Goal: Information Seeking & Learning: Learn about a topic

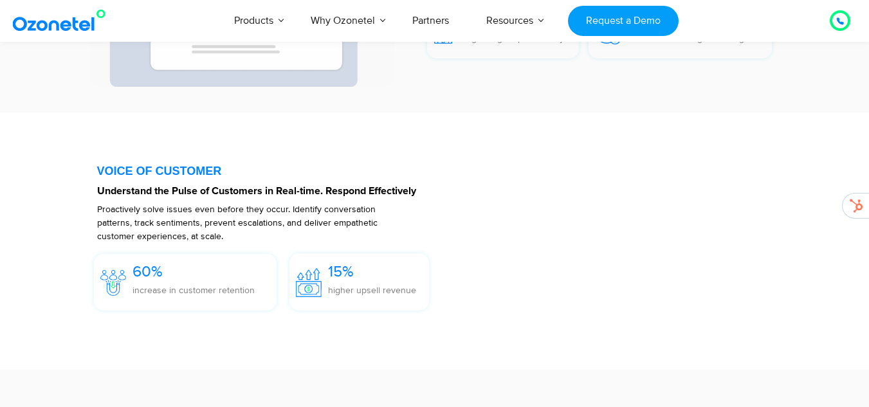
scroll to position [1797, 0]
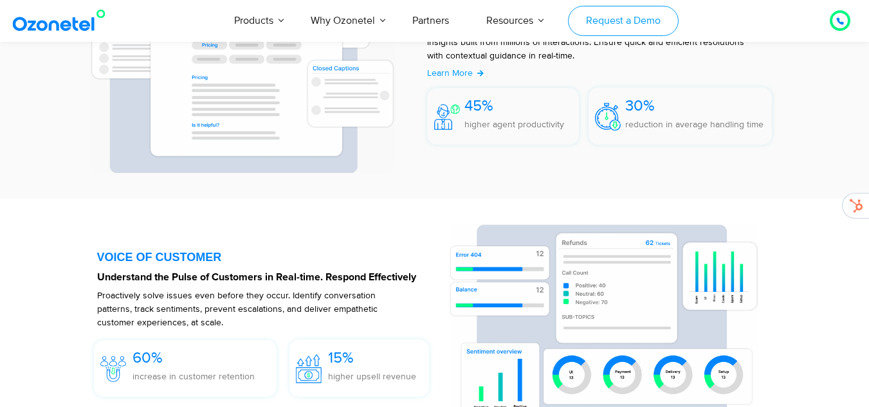
click at [619, 19] on link "Request a Demo" at bounding box center [623, 21] width 110 height 30
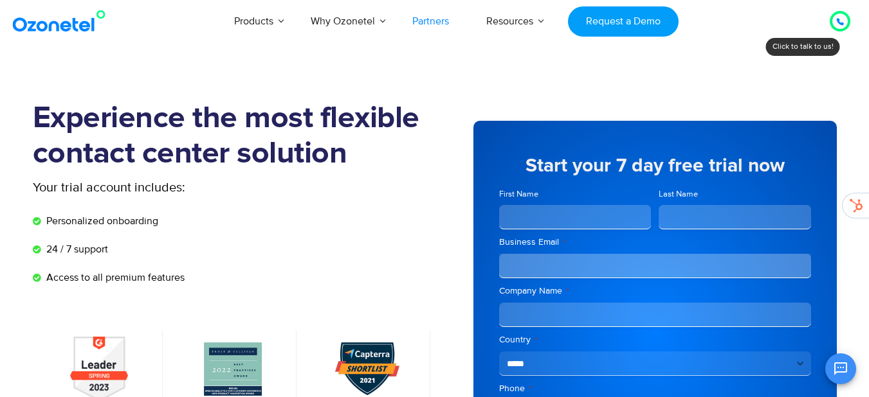
click at [428, 21] on link "Partners" at bounding box center [431, 21] width 74 height 42
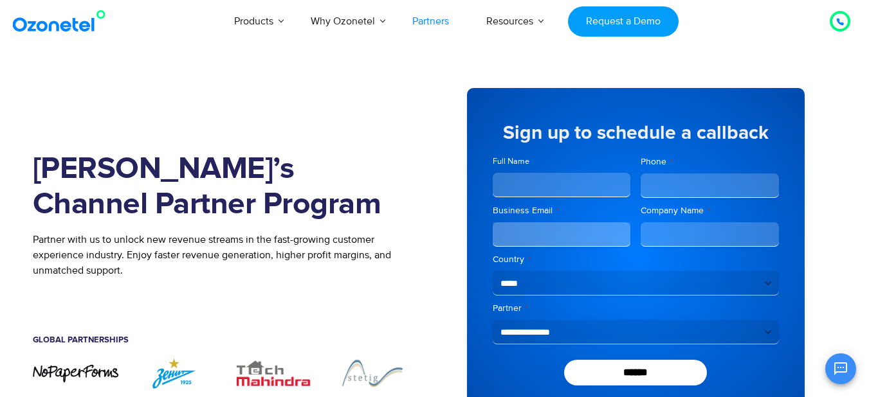
click at [331, 257] on p "Partner with us to unlock new revenue streams in the fast-growing customer expe…" at bounding box center [224, 255] width 383 height 46
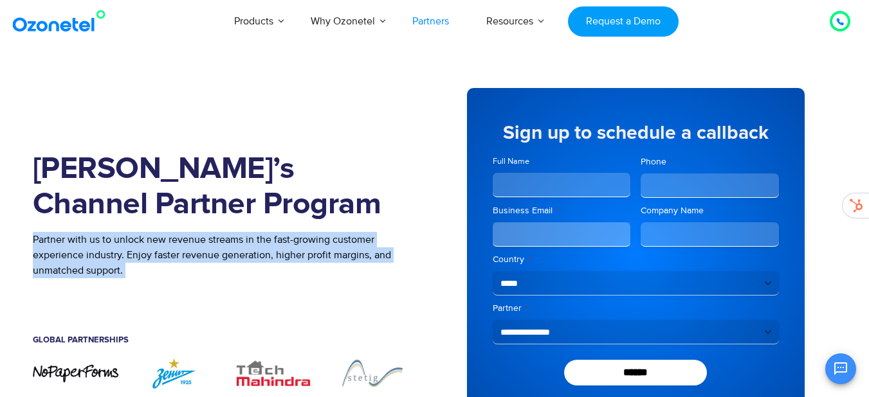
click at [331, 257] on p "Partner with us to unlock new revenue streams in the fast-growing customer expe…" at bounding box center [224, 255] width 383 height 46
click at [354, 256] on p "Partner with us to unlock new revenue streams in the fast-growing customer expe…" at bounding box center [224, 255] width 383 height 46
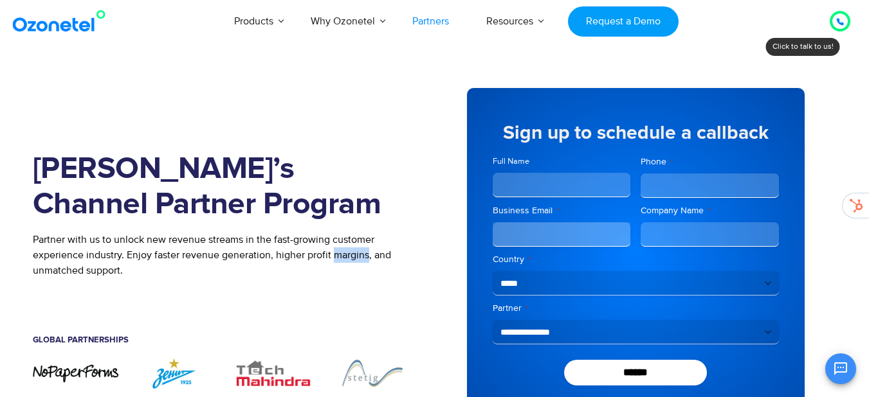
click at [354, 256] on p "Partner with us to unlock new revenue streams in the fast-growing customer expe…" at bounding box center [224, 255] width 383 height 46
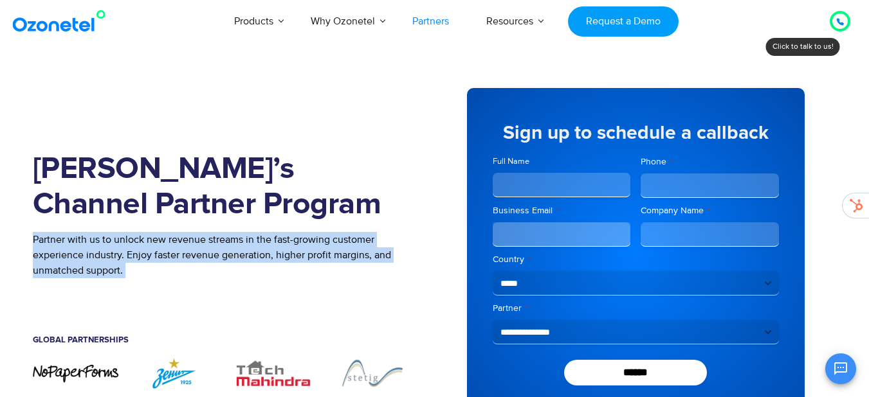
click at [354, 256] on p "Partner with us to unlock new revenue streams in the fast-growing customer expe…" at bounding box center [224, 255] width 383 height 46
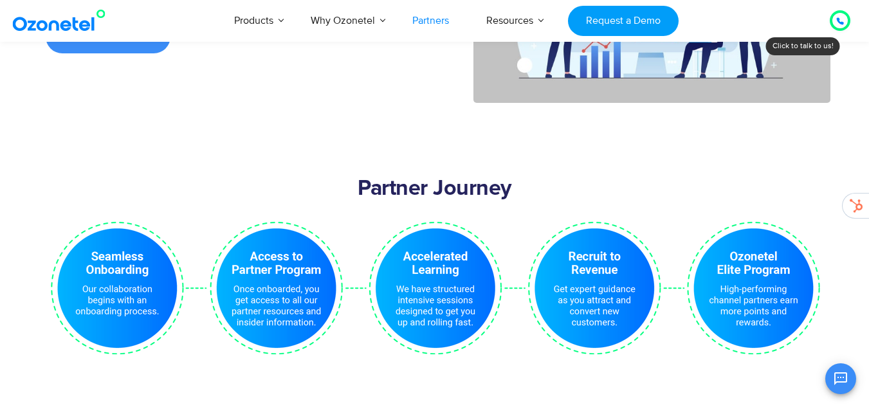
scroll to position [2611, 0]
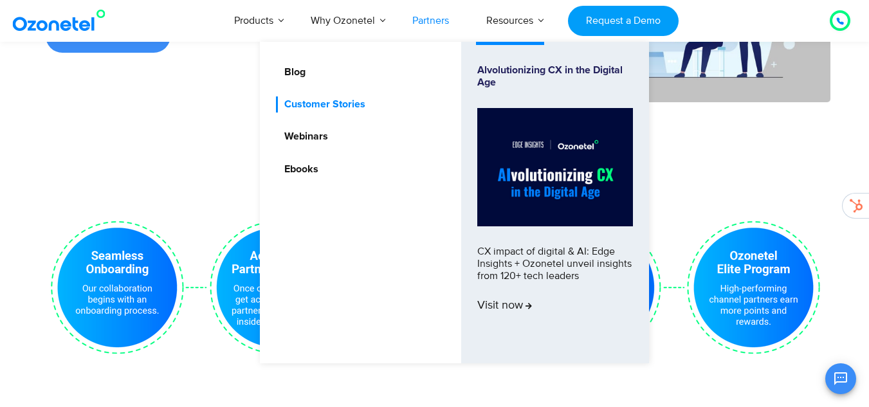
click at [330, 100] on link "Customer Stories" at bounding box center [321, 104] width 91 height 16
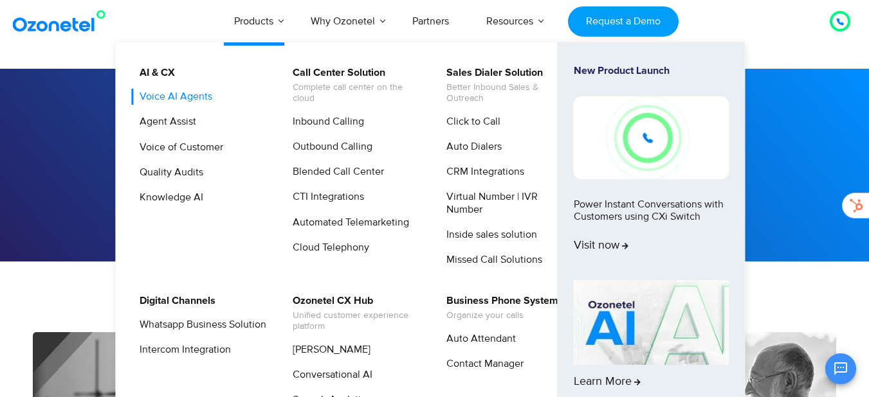
click at [184, 99] on link "Voice AI Agents" at bounding box center [172, 97] width 83 height 16
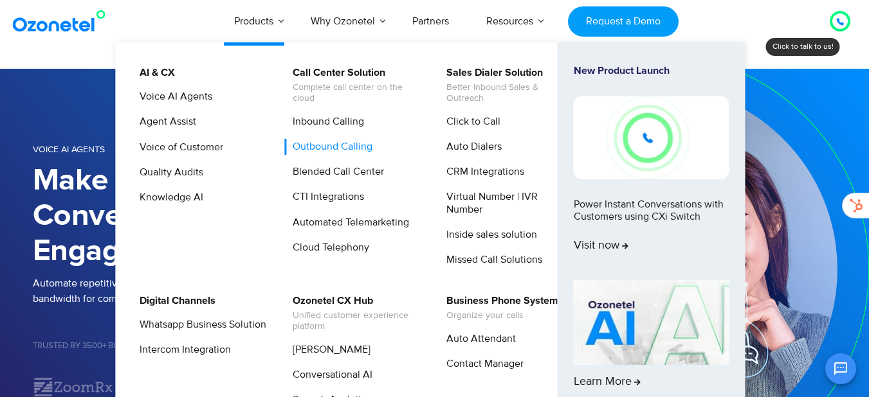
click at [349, 150] on link "Outbound Calling" at bounding box center [329, 147] width 90 height 16
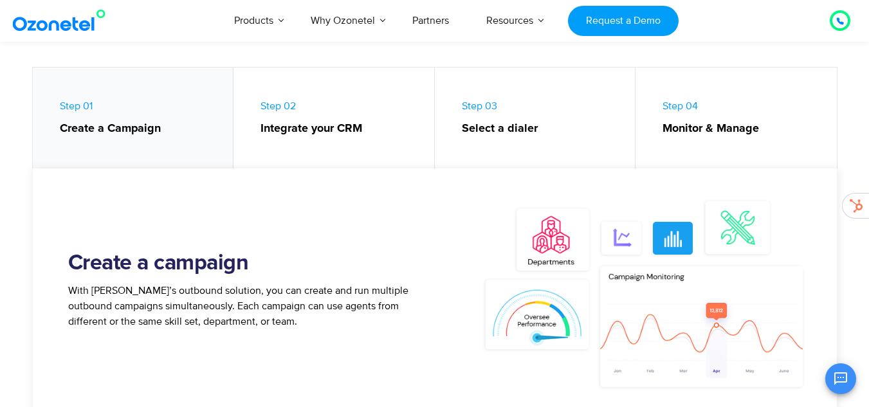
scroll to position [592, 0]
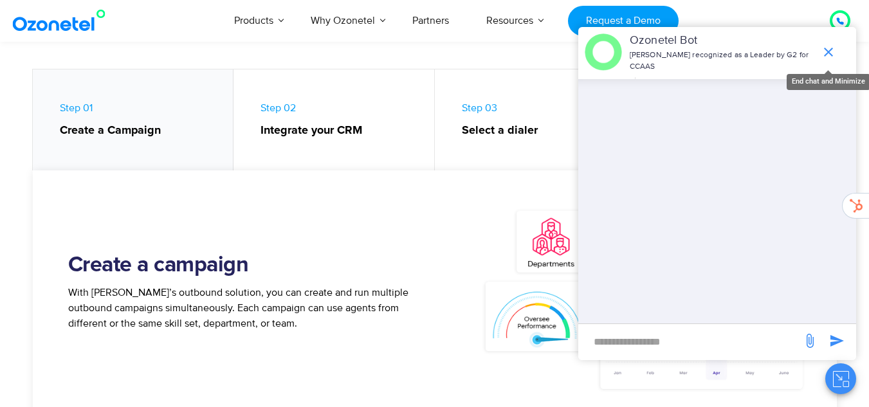
click at [829, 53] on icon "end chat or minimize" at bounding box center [828, 52] width 9 height 9
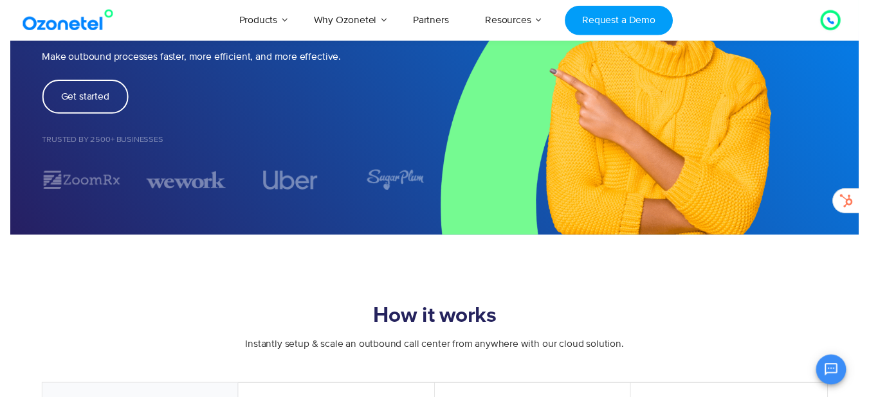
scroll to position [0, 0]
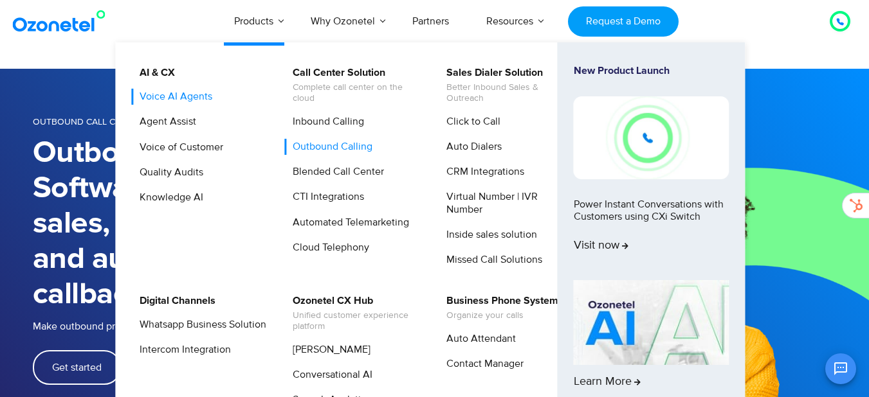
click at [188, 91] on link "Voice AI Agents" at bounding box center [172, 97] width 83 height 16
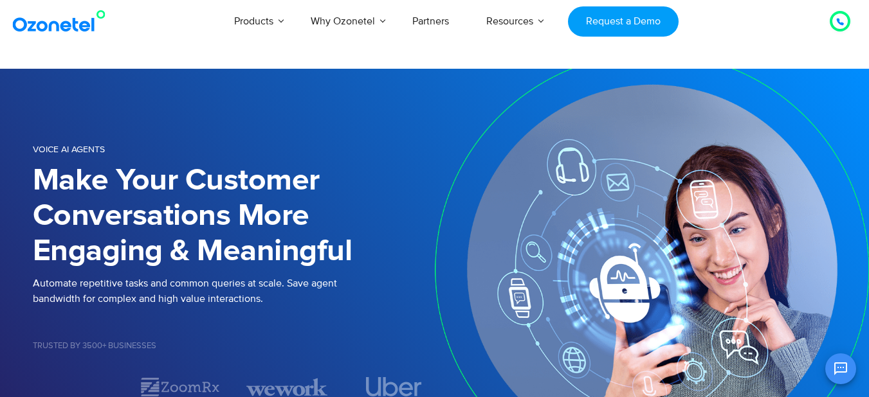
click at [230, 223] on h1 "Make Your Customer Conversations More Engaging & Meaningful" at bounding box center [234, 216] width 402 height 106
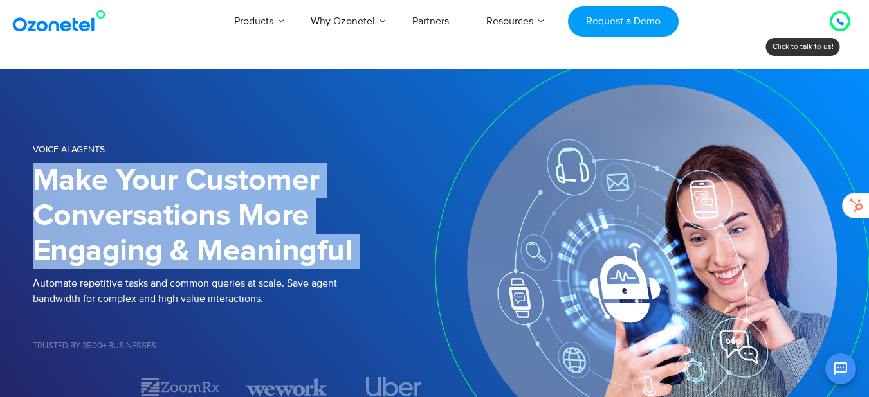
click at [230, 223] on h1 "Make Your Customer Conversations More Engaging & Meaningful" at bounding box center [234, 216] width 402 height 106
click at [298, 237] on h1 "Make Your Customer Conversations More Engaging & Meaningful" at bounding box center [234, 216] width 402 height 106
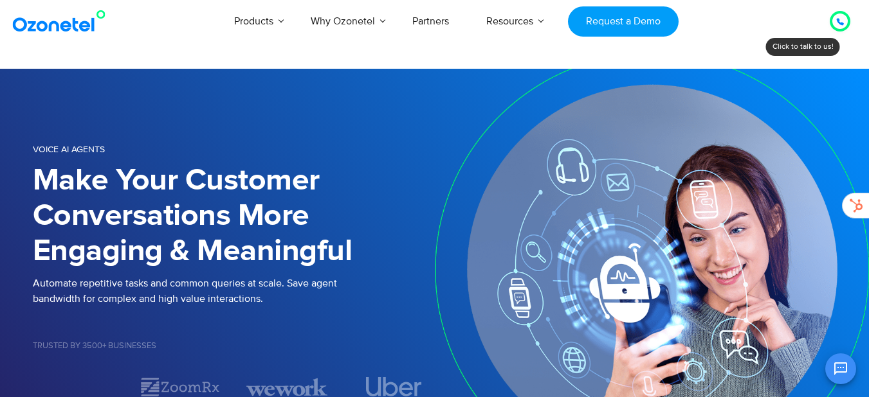
click at [298, 237] on h1 "Make Your Customer Conversations More Engaging & Meaningful" at bounding box center [234, 216] width 402 height 106
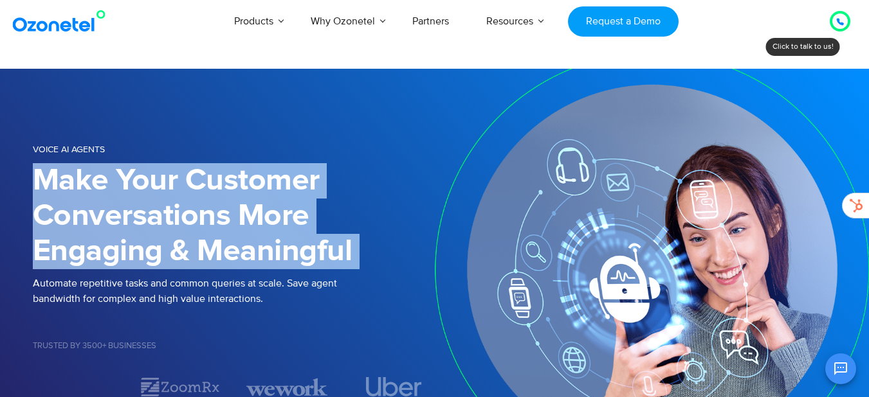
click at [298, 237] on h1 "Make Your Customer Conversations More Engaging & Meaningful" at bounding box center [234, 216] width 402 height 106
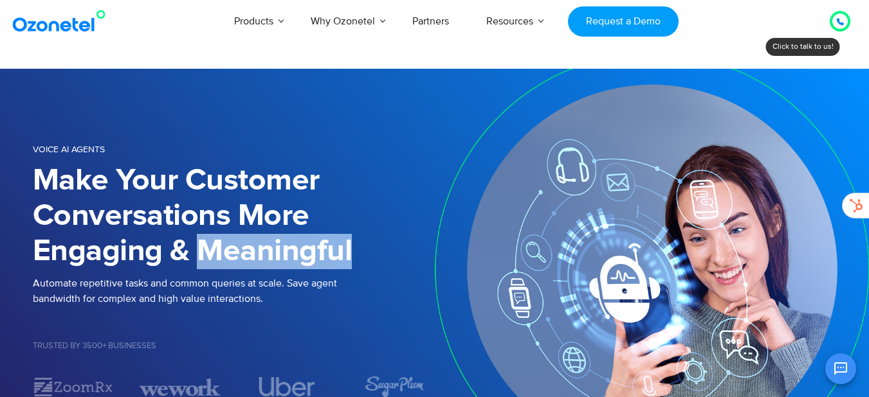
click at [298, 237] on h1 "Make Your Customer Conversations More Engaging & Meaningful" at bounding box center [234, 216] width 402 height 106
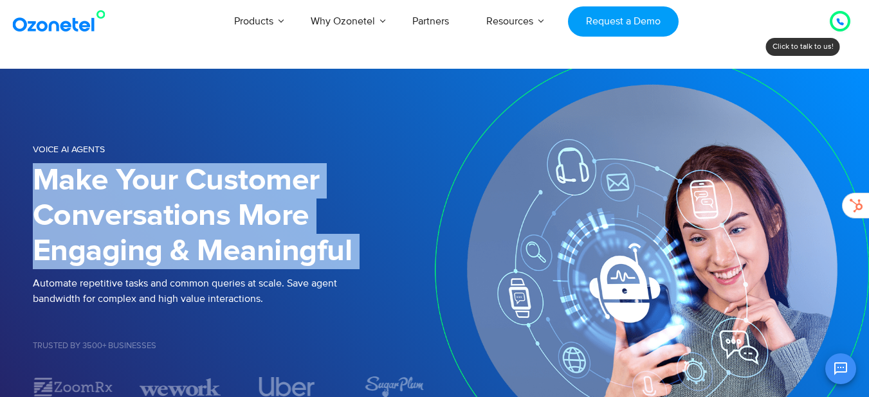
click at [298, 237] on h1 "Make Your Customer Conversations More Engaging & Meaningful" at bounding box center [234, 216] width 402 height 106
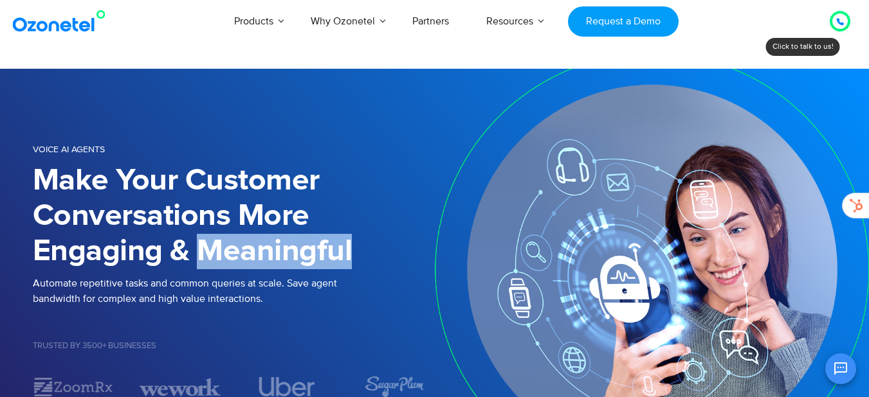
click at [298, 237] on h1 "Make Your Customer Conversations More Engaging & Meaningful" at bounding box center [234, 216] width 402 height 106
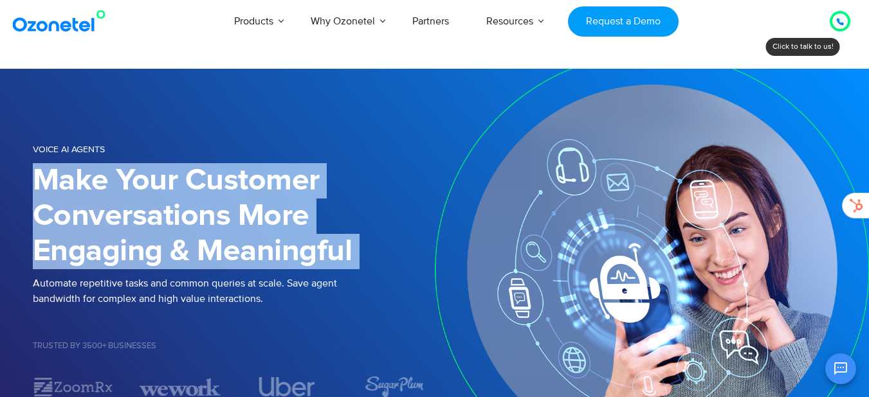
click at [298, 237] on h1 "Make Your Customer Conversations More Engaging & Meaningful" at bounding box center [234, 216] width 402 height 106
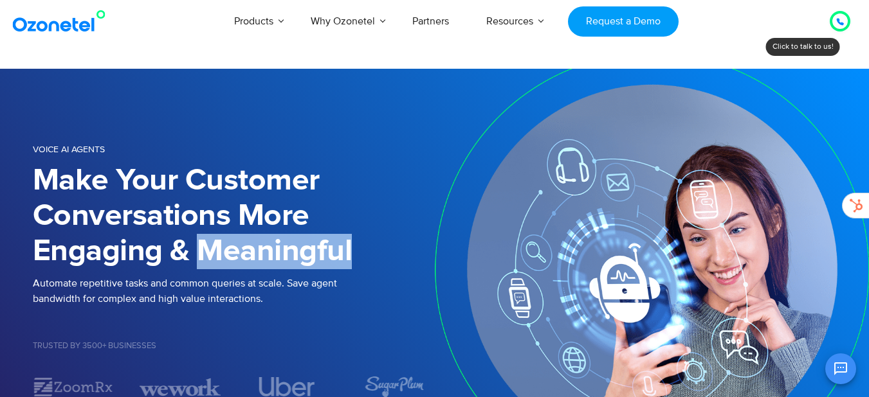
click at [298, 237] on h1 "Make Your Customer Conversations More Engaging & Meaningful" at bounding box center [234, 216] width 402 height 106
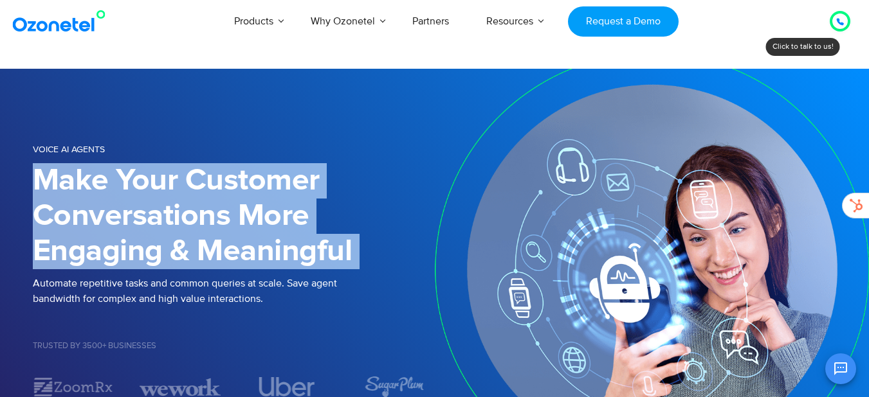
click at [298, 237] on h1 "Make Your Customer Conversations More Engaging & Meaningful" at bounding box center [234, 216] width 402 height 106
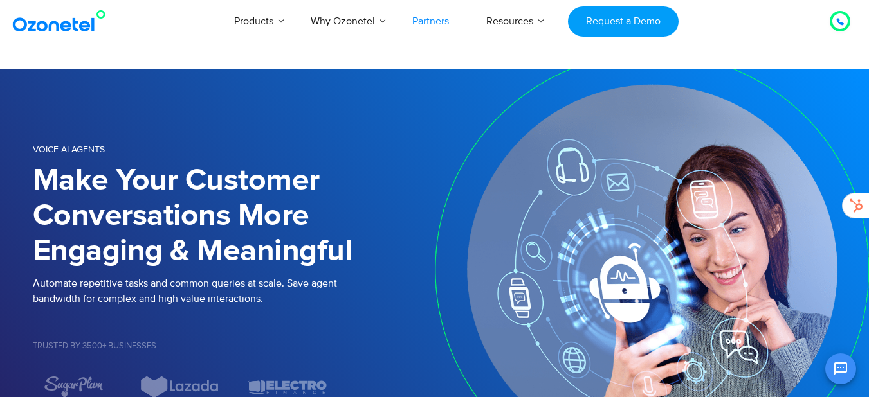
click at [434, 16] on link "Partners" at bounding box center [431, 21] width 74 height 42
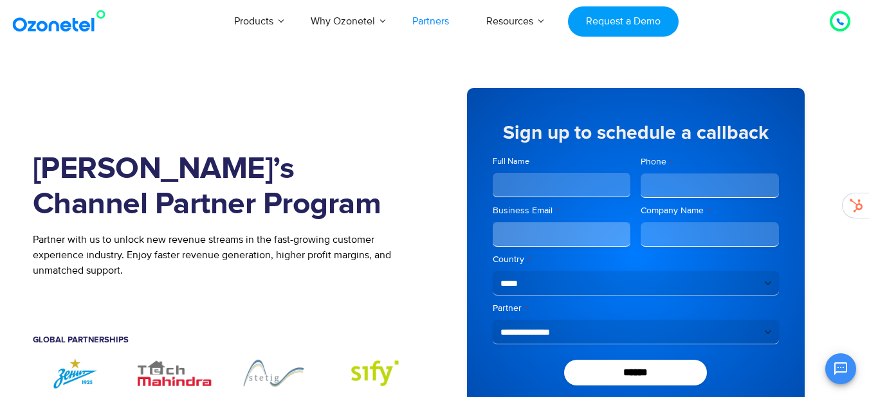
click at [308, 177] on h1 "[PERSON_NAME]’s Channel Partner Program" at bounding box center [224, 187] width 383 height 71
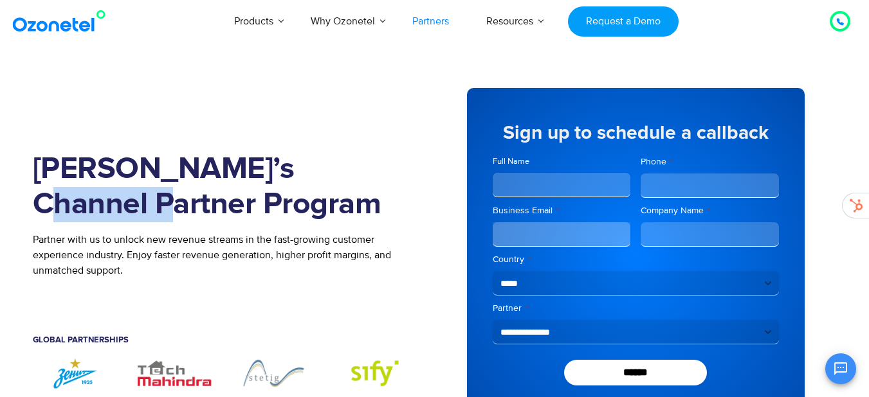
click at [308, 177] on h1 "[PERSON_NAME]’s Channel Partner Program" at bounding box center [224, 187] width 383 height 71
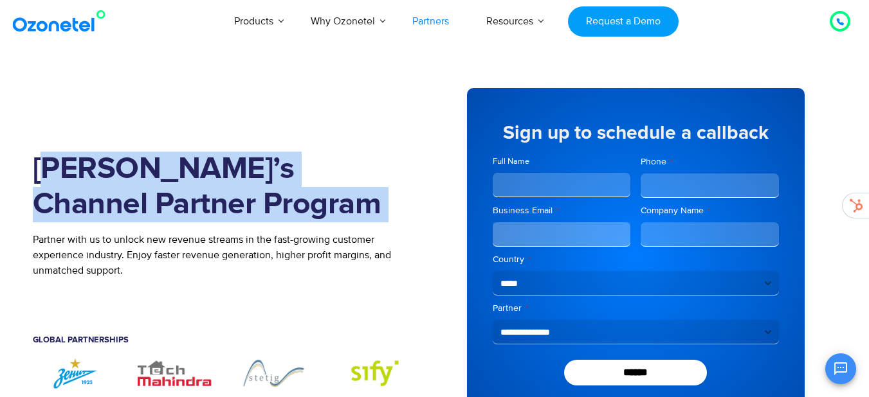
click at [308, 177] on h1 "[PERSON_NAME]’s Channel Partner Program" at bounding box center [224, 187] width 383 height 71
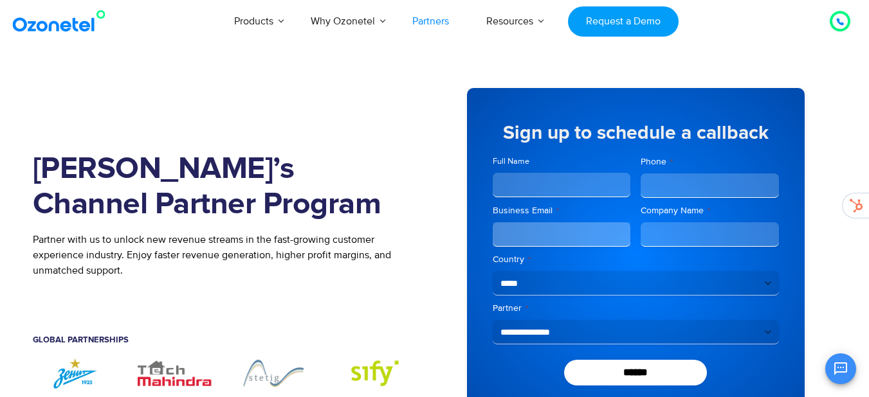
click at [242, 235] on p "Partner with us to unlock new revenue streams in the fast-growing customer expe…" at bounding box center [224, 255] width 383 height 46
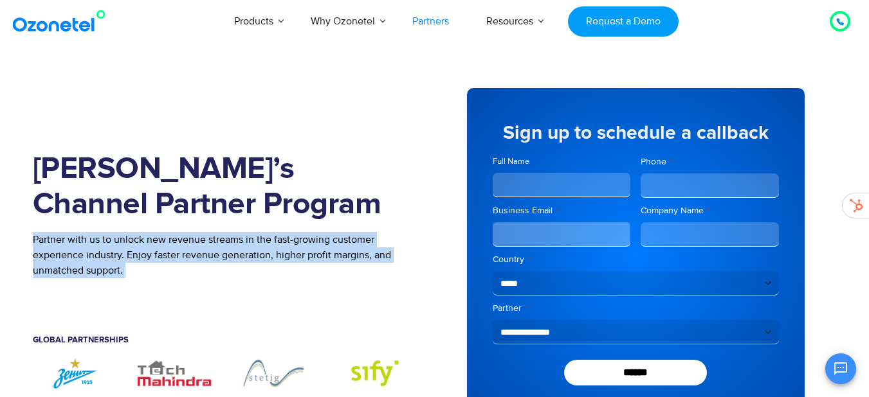
click at [242, 235] on p "Partner with us to unlock new revenue streams in the fast-growing customer expe…" at bounding box center [224, 255] width 383 height 46
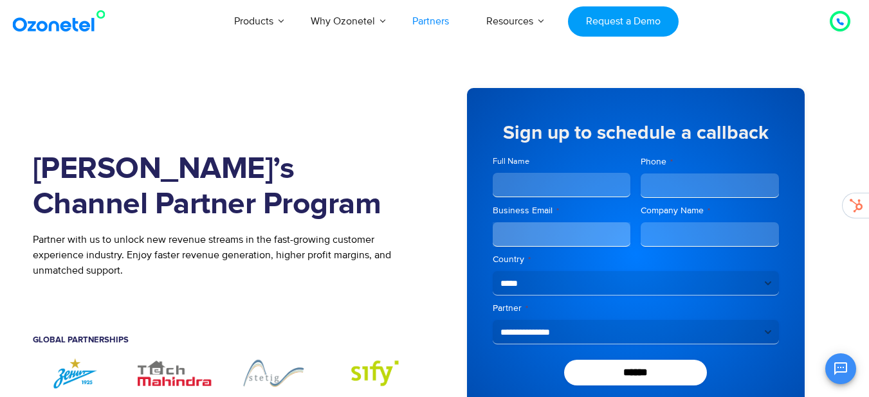
click at [273, 187] on h1 "[PERSON_NAME]’s Channel Partner Program" at bounding box center [224, 187] width 383 height 71
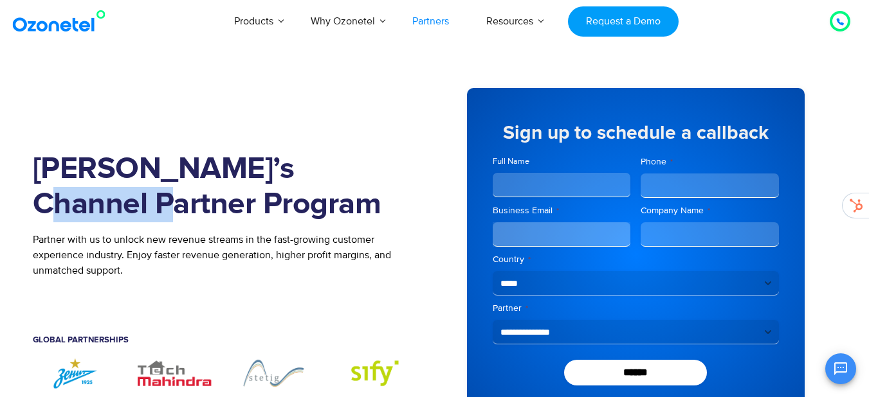
click at [273, 187] on h1 "[PERSON_NAME]’s Channel Partner Program" at bounding box center [224, 187] width 383 height 71
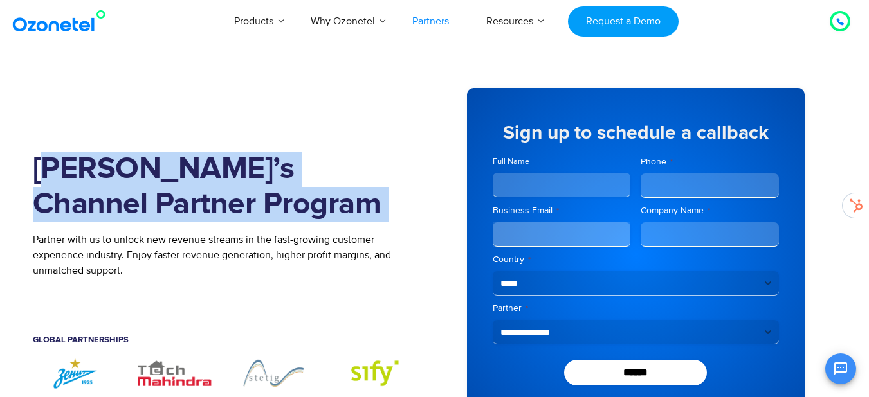
click at [273, 187] on h1 "[PERSON_NAME]’s Channel Partner Program" at bounding box center [224, 187] width 383 height 71
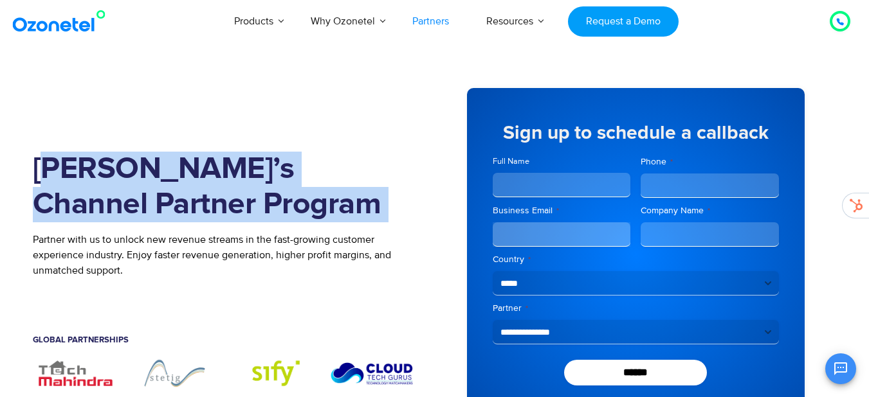
click at [351, 196] on h1 "[PERSON_NAME]’s Channel Partner Program" at bounding box center [224, 187] width 383 height 71
